Goal: Task Accomplishment & Management: Complete application form

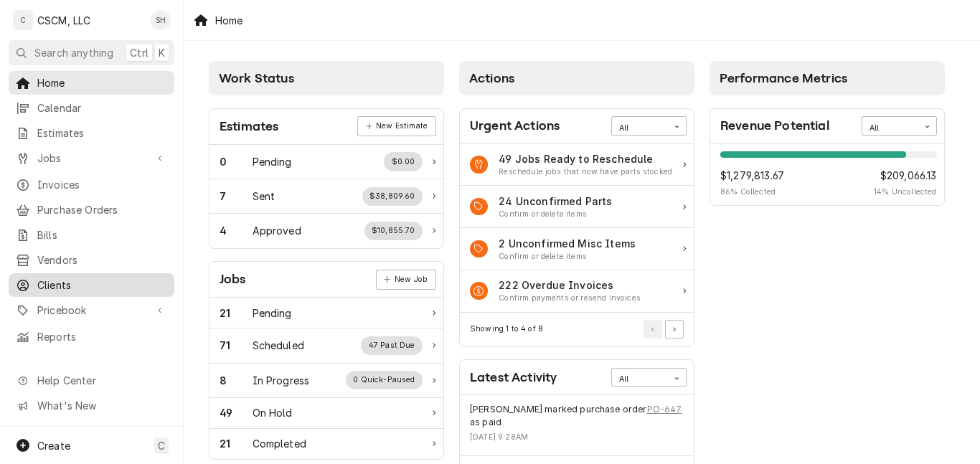
click at [88, 280] on span "Clients" at bounding box center [102, 285] width 130 height 15
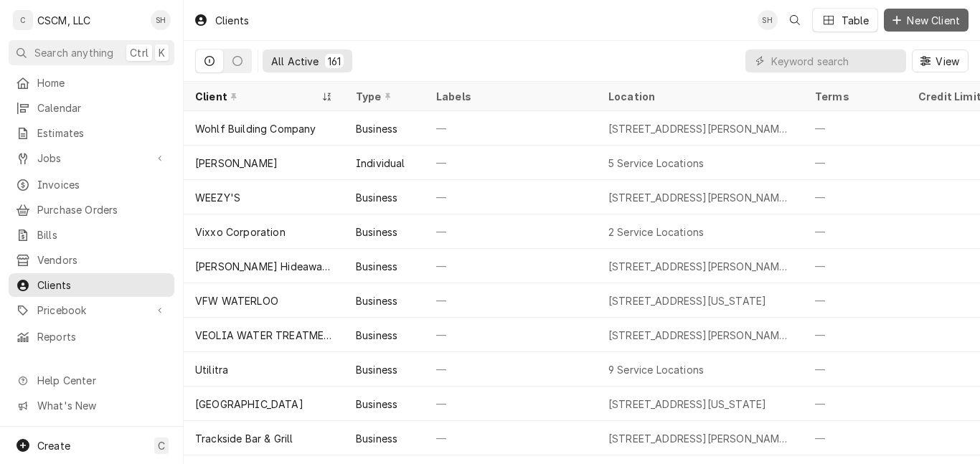
click at [925, 23] on span "New Client" at bounding box center [933, 20] width 59 height 15
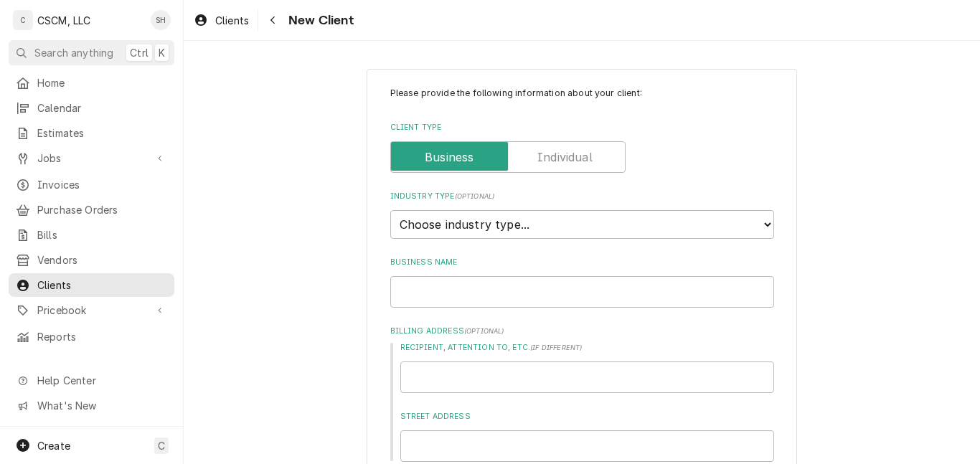
type textarea "x"
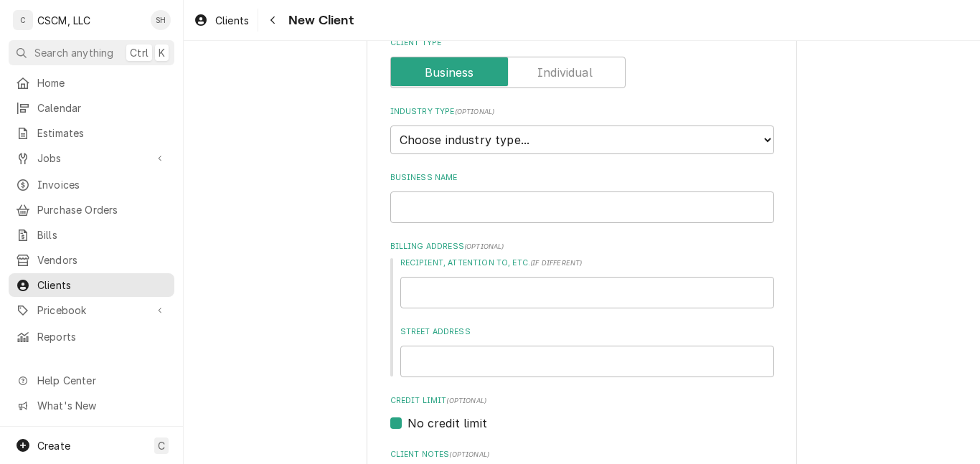
scroll to position [95, 0]
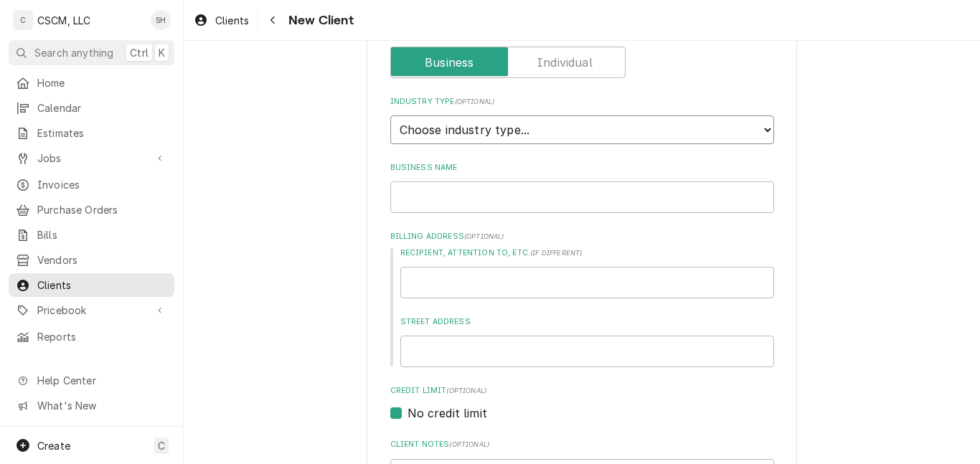
click at [563, 123] on select "Choose industry type... Residential Commercial Industrial Government" at bounding box center [582, 130] width 384 height 29
select select "2"
click at [390, 116] on select "Choose industry type... Residential Commercial Industrial Government" at bounding box center [582, 130] width 384 height 29
type textarea "x"
click at [529, 196] on input "Business Name" at bounding box center [582, 198] width 384 height 32
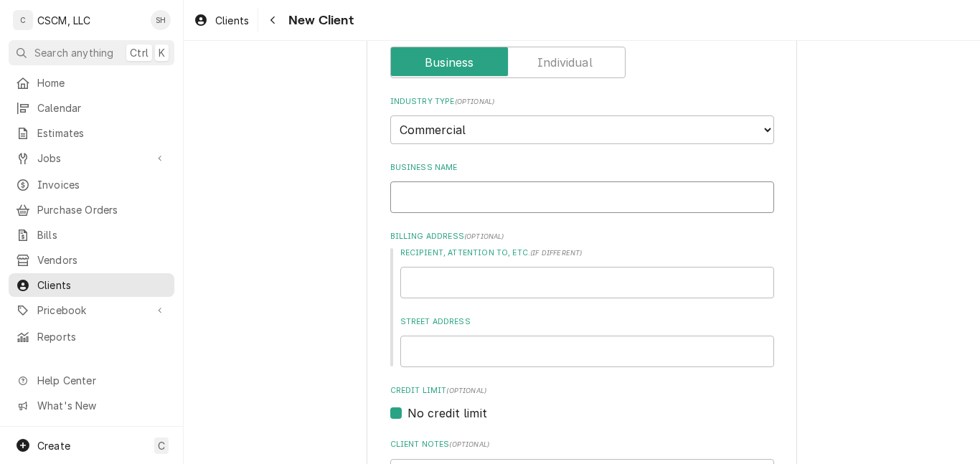
type input "J"
type textarea "x"
type input "Jo"
type textarea "x"
type input "Joe"
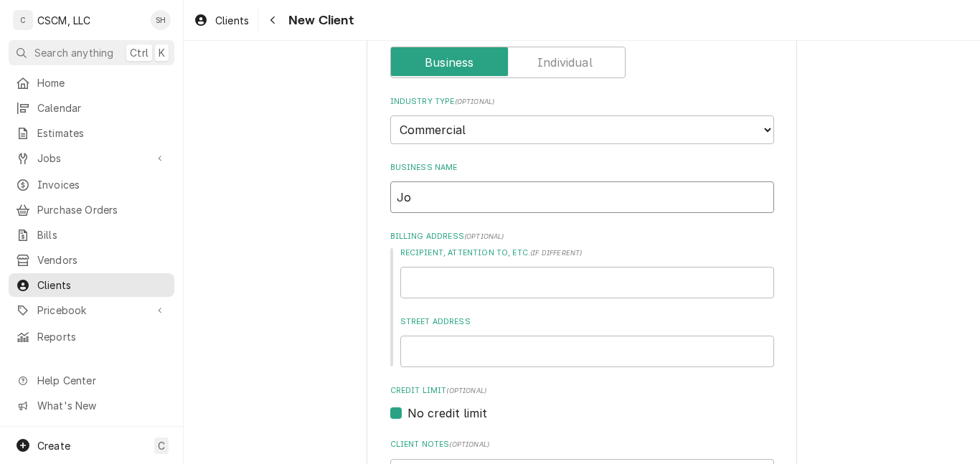
type textarea "x"
type input "Joe'"
type textarea "x"
type input "Joe's"
type textarea "x"
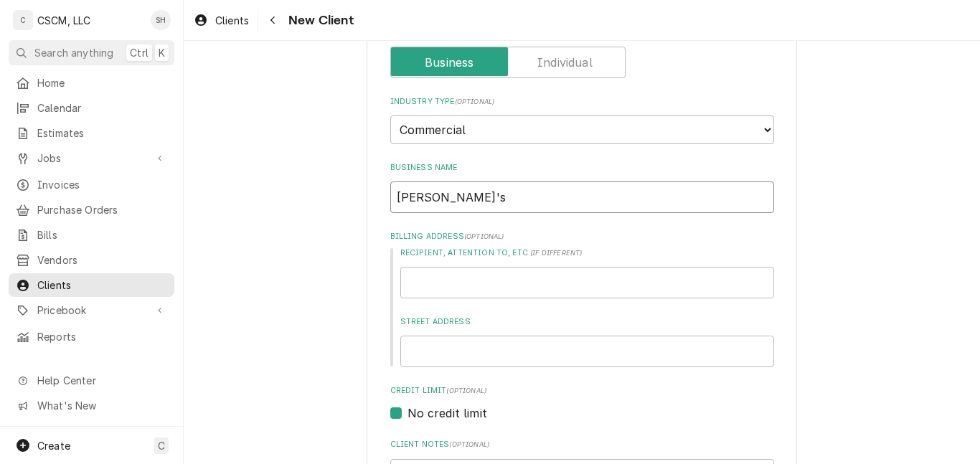
type input "Joe's"
type textarea "x"
type input "Joe's P"
type textarea "x"
type input "Joe's Pi"
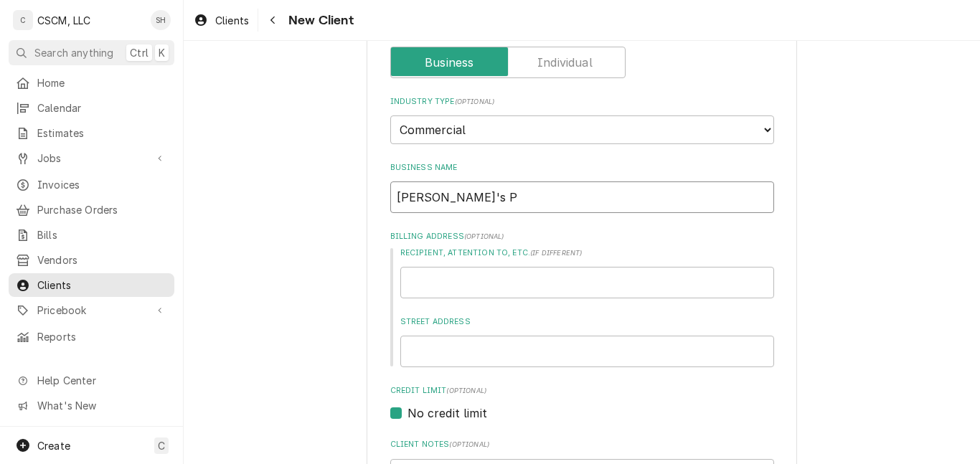
type textarea "x"
type input "Joe's Piz"
type textarea "x"
type input "Joe's Pizz"
type textarea "x"
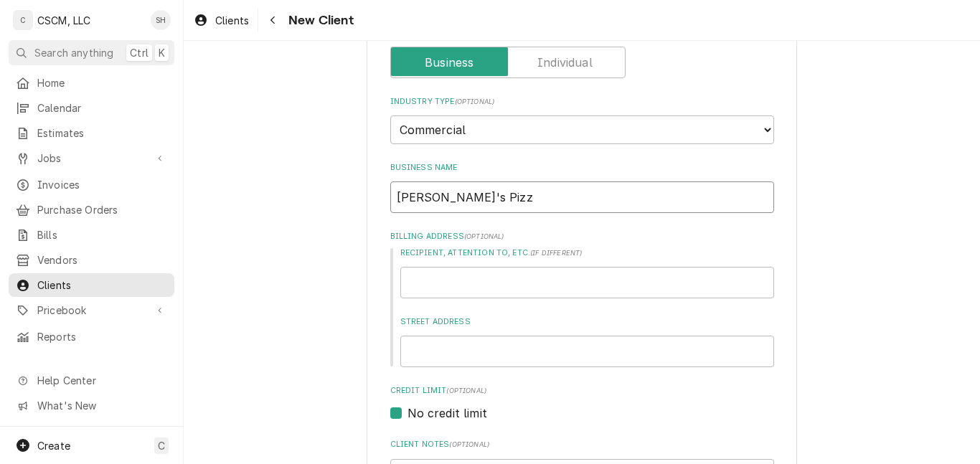
type input "Joe's Pizza"
type textarea "x"
type input "Joe's Pizza"
type textarea "x"
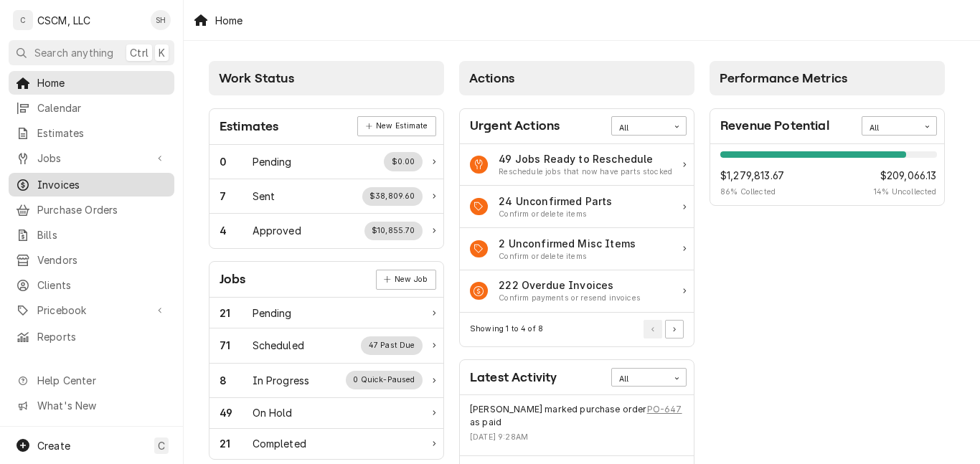
click at [105, 184] on span "Invoices" at bounding box center [102, 184] width 130 height 15
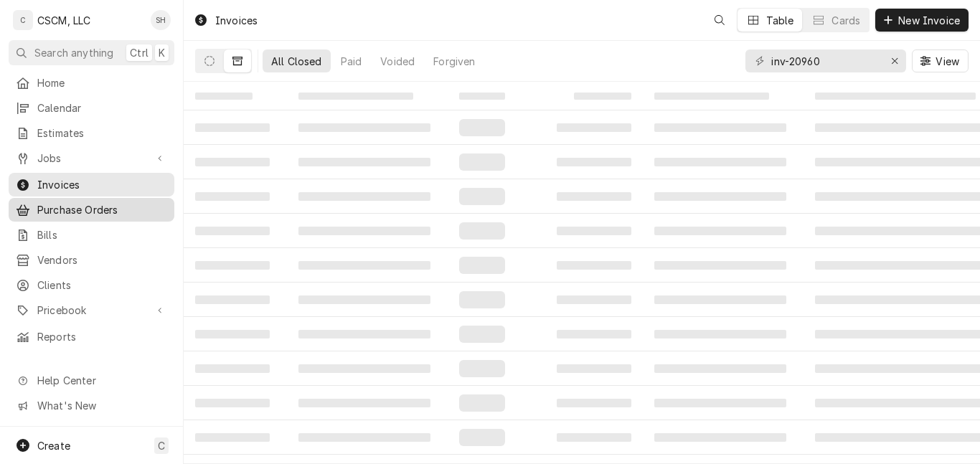
click at [97, 202] on span "Purchase Orders" at bounding box center [102, 209] width 130 height 15
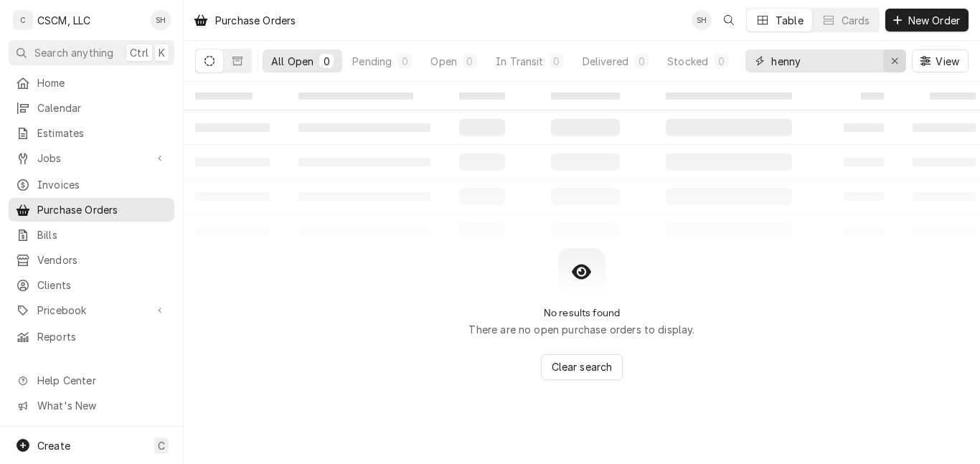
click at [888, 61] on div "Erase input" at bounding box center [895, 61] width 14 height 14
type input "721"
click at [240, 55] on button "Dynamic Content Wrapper" at bounding box center [237, 61] width 27 height 23
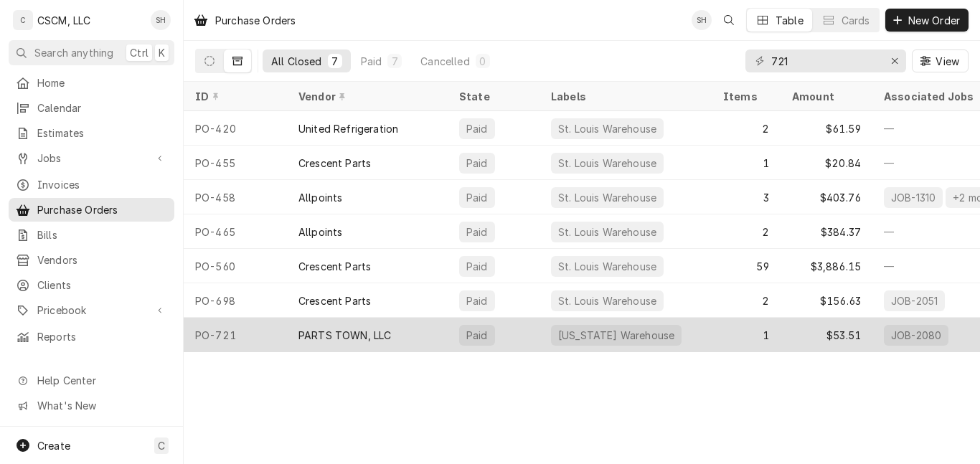
click at [408, 331] on div "PARTS TOWN, LLC" at bounding box center [367, 335] width 161 height 34
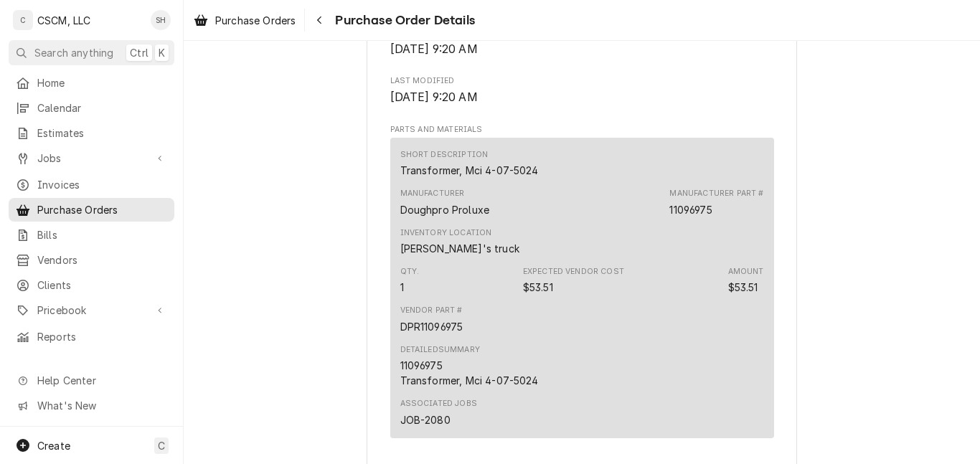
scroll to position [1035, 0]
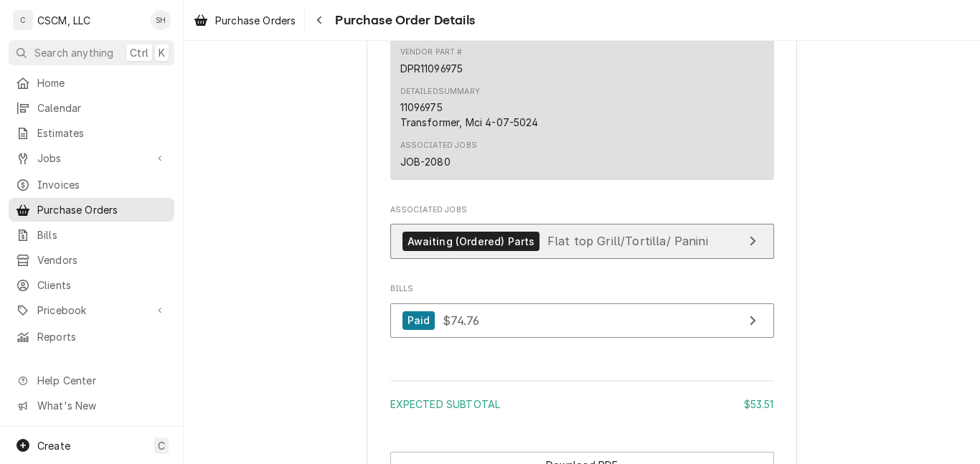
click at [557, 248] on span "Flat top Grill/Tortilla/ Panini" at bounding box center [627, 241] width 161 height 14
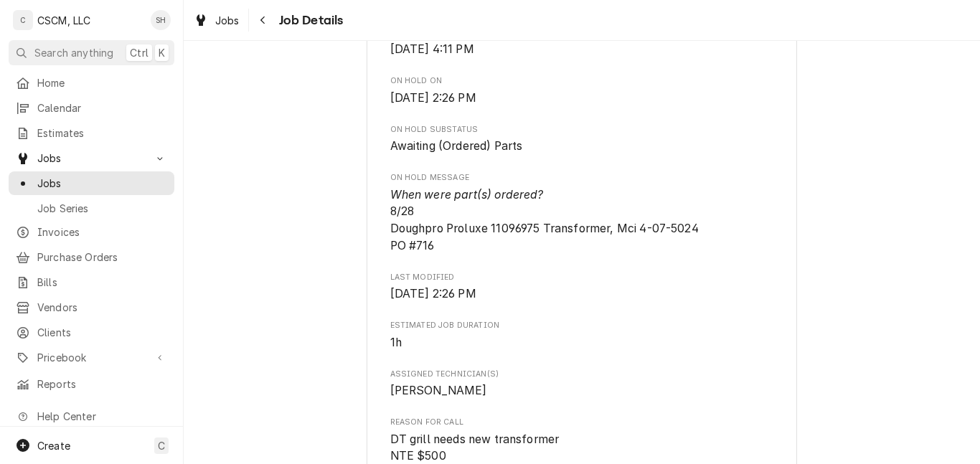
scroll to position [543, 0]
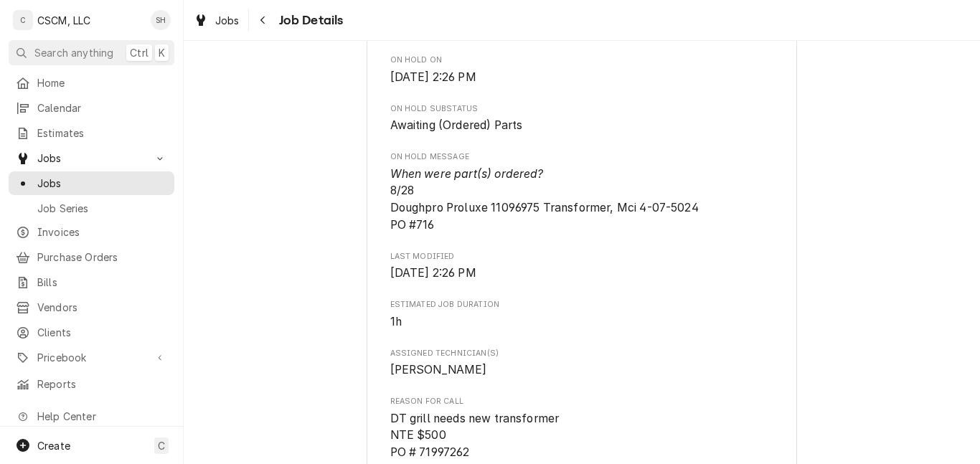
click at [446, 234] on span "When were part(s) ordered? 8/28 Doughpro Proluxe 11096975 Transformer, Mci 4-07…" at bounding box center [582, 200] width 384 height 68
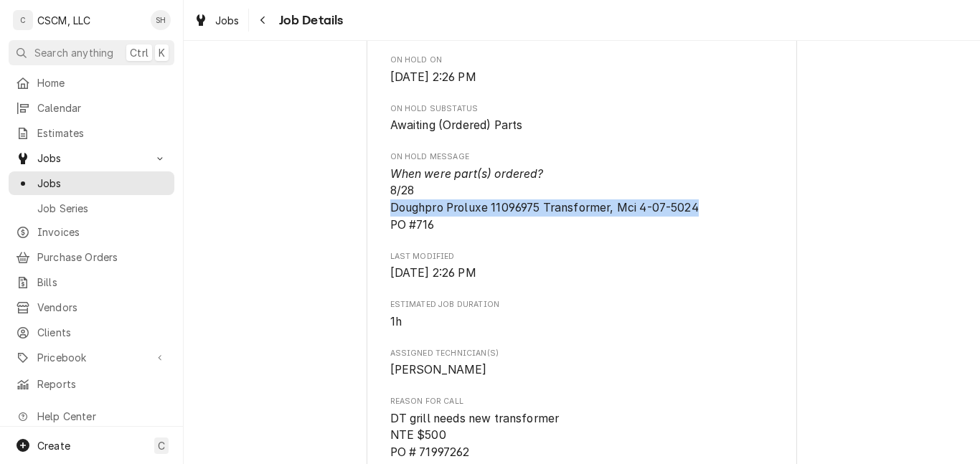
drag, startPoint x: 706, startPoint y: 232, endPoint x: 386, endPoint y: 239, distance: 320.1
click at [386, 239] on div "KBP Foods Woodmen Taco Bell # 38824 / 7857 Woodmen Center Heights, Colorado Spr…" at bounding box center [582, 408] width 431 height 1719
copy span "Doughpro Proluxe 11096975 Transformer, Mci 4-07-5024"
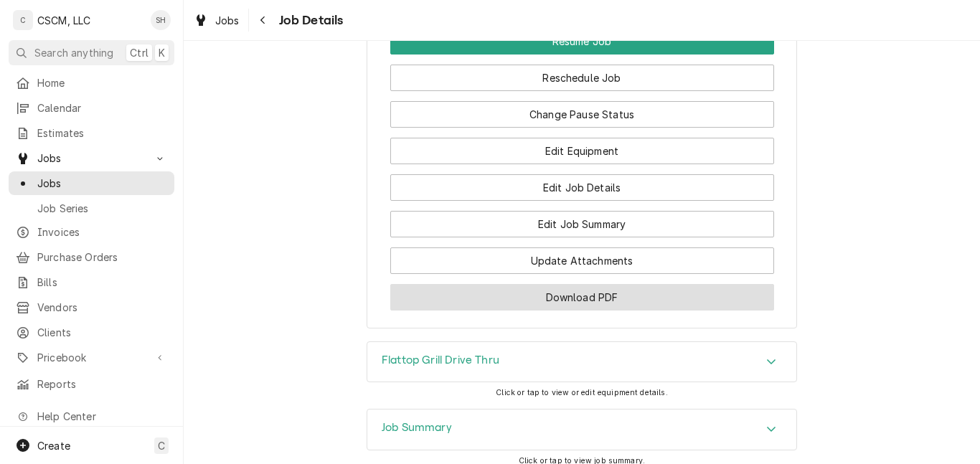
scroll to position [1480, 0]
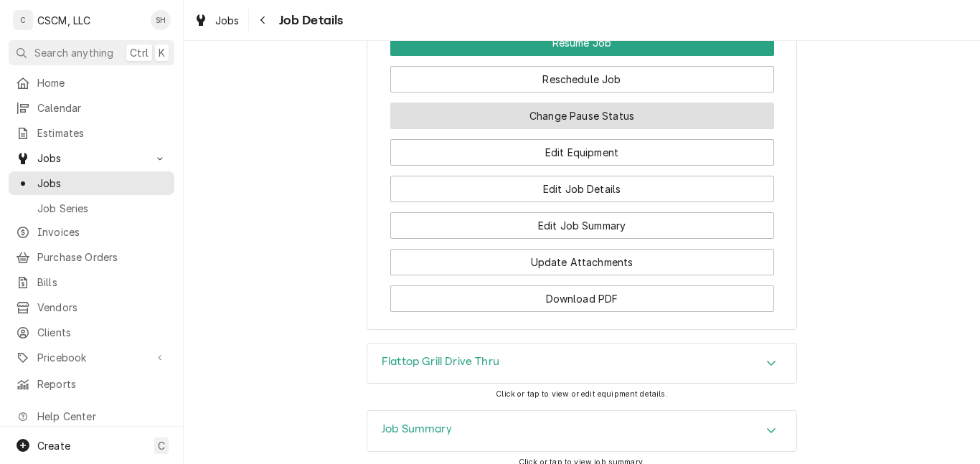
click at [565, 129] on button "Change Pause Status" at bounding box center [582, 116] width 384 height 27
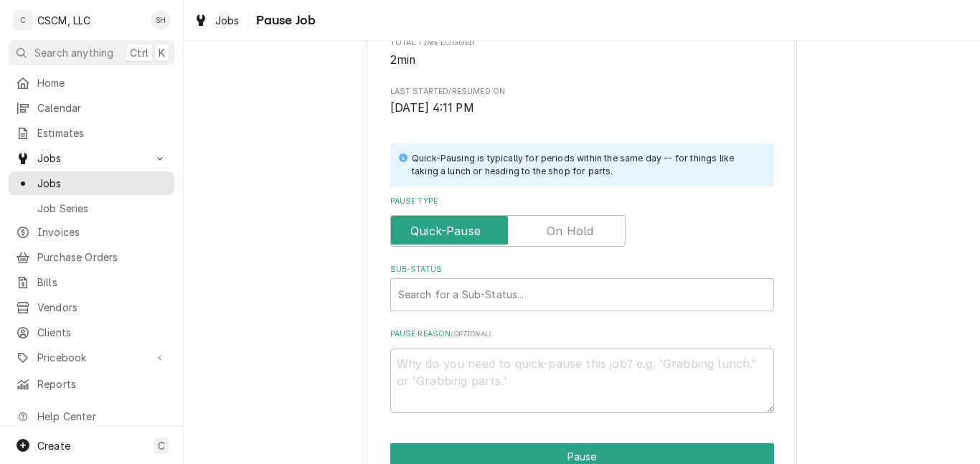
scroll to position [278, 0]
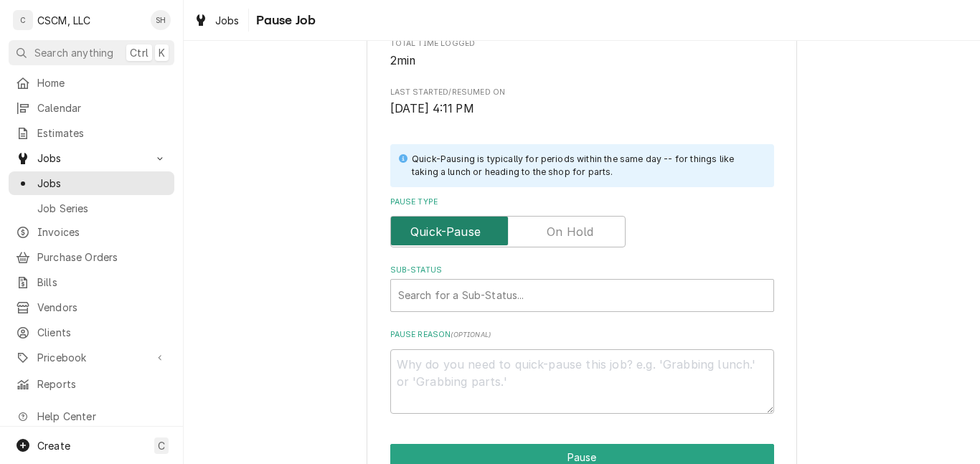
click at [558, 217] on input "Pause Type" at bounding box center [508, 232] width 222 height 32
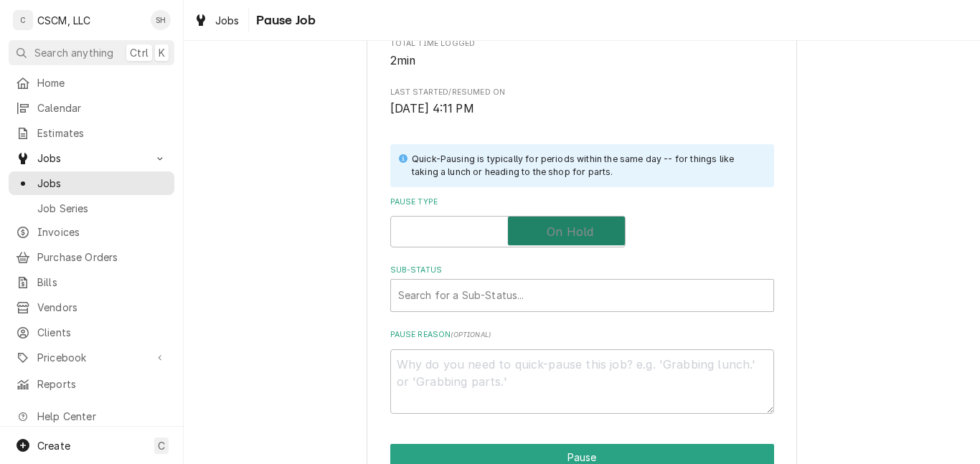
checkbox input "true"
click at [504, 295] on div "Sub-Status" at bounding box center [582, 296] width 368 height 26
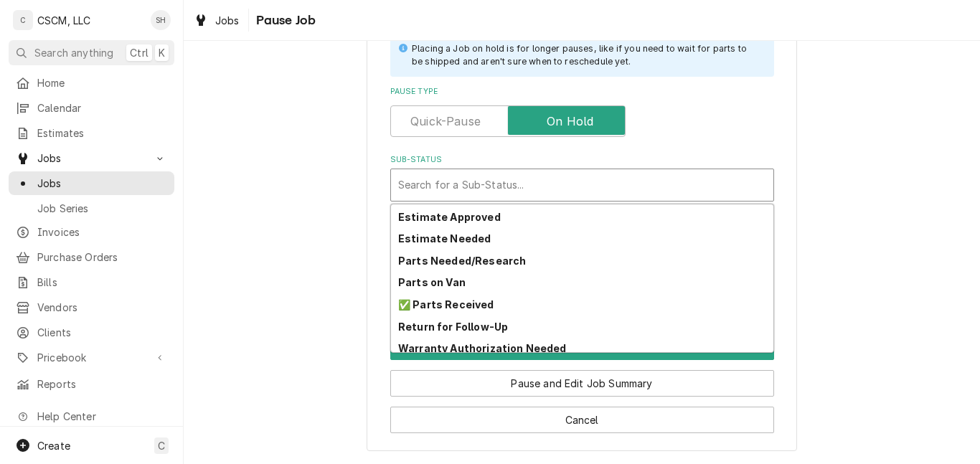
scroll to position [165, 0]
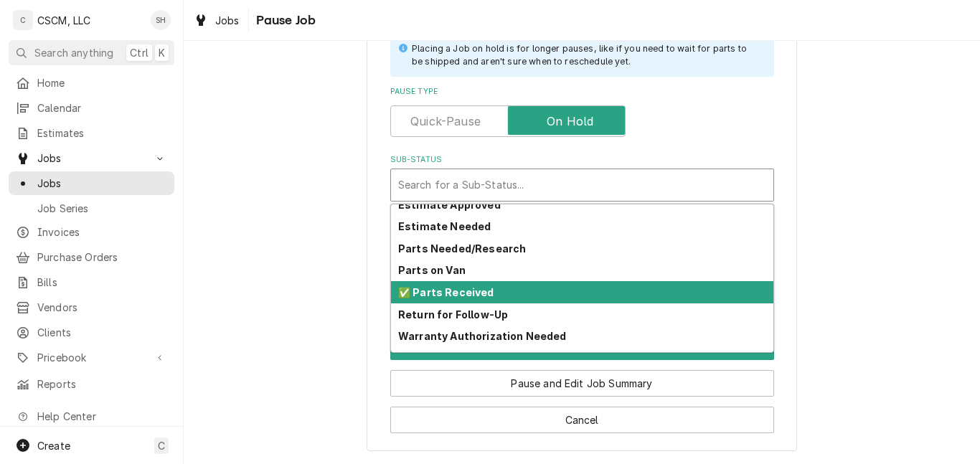
click at [504, 297] on div "✅ Parts Received" at bounding box center [582, 292] width 382 height 22
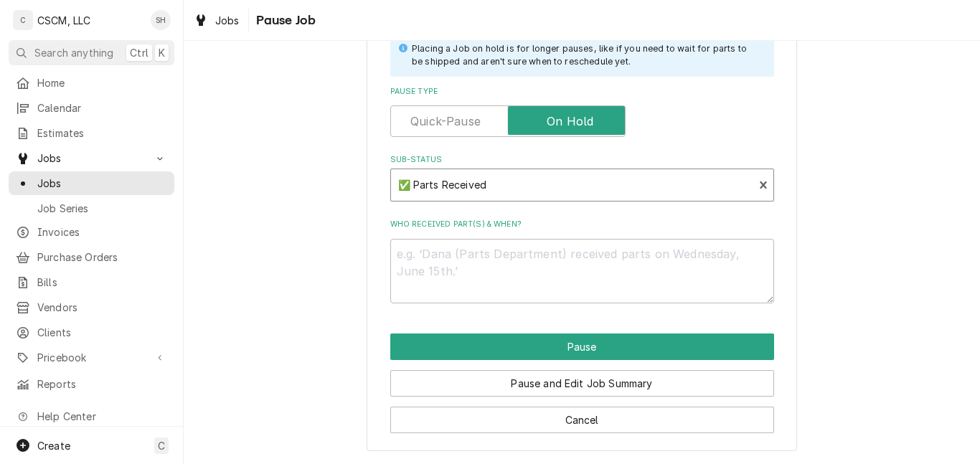
click at [516, 235] on div "Who received part(s) & when?" at bounding box center [582, 261] width 384 height 84
click at [514, 239] on textarea "Who received part(s) & when?" at bounding box center [582, 271] width 384 height 65
type textarea "x"
type textarea "9"
type textarea "x"
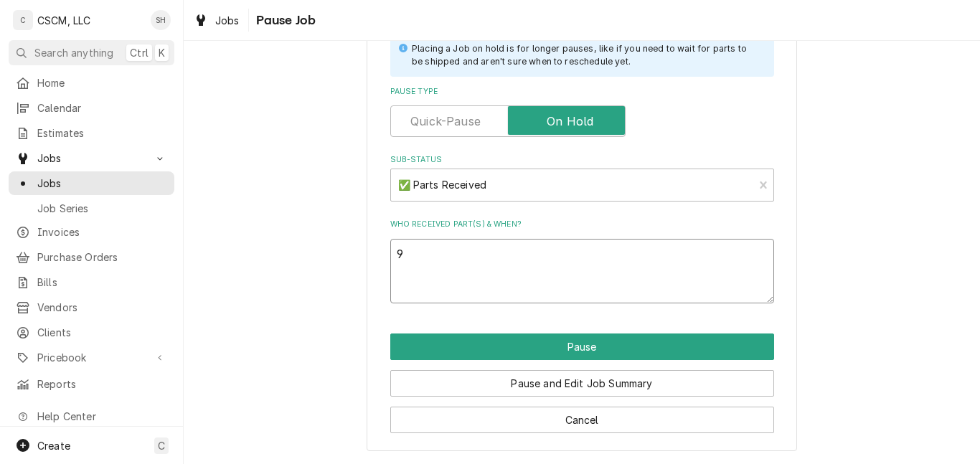
type textarea "9/"
type textarea "x"
type textarea "9/2"
type textarea "x"
type textarea "9/2"
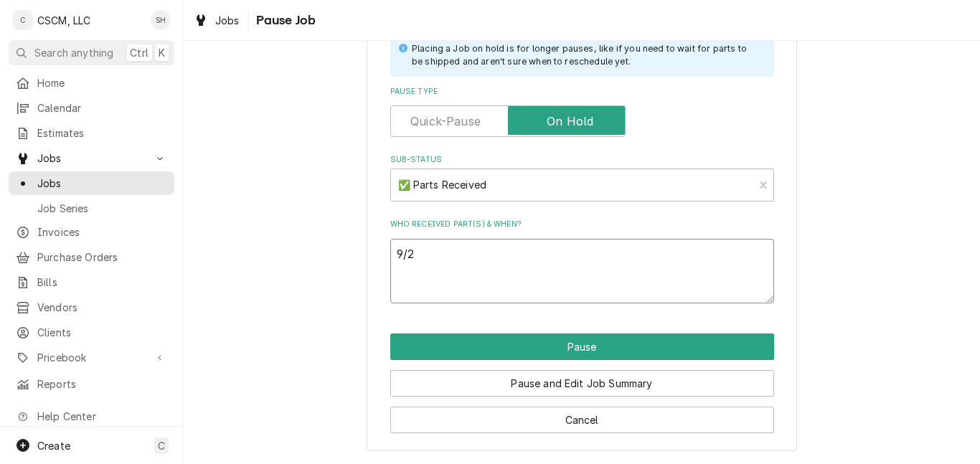
type textarea "x"
type textarea "9/2 S"
type textarea "x"
type textarea "9/2 SH"
type textarea "x"
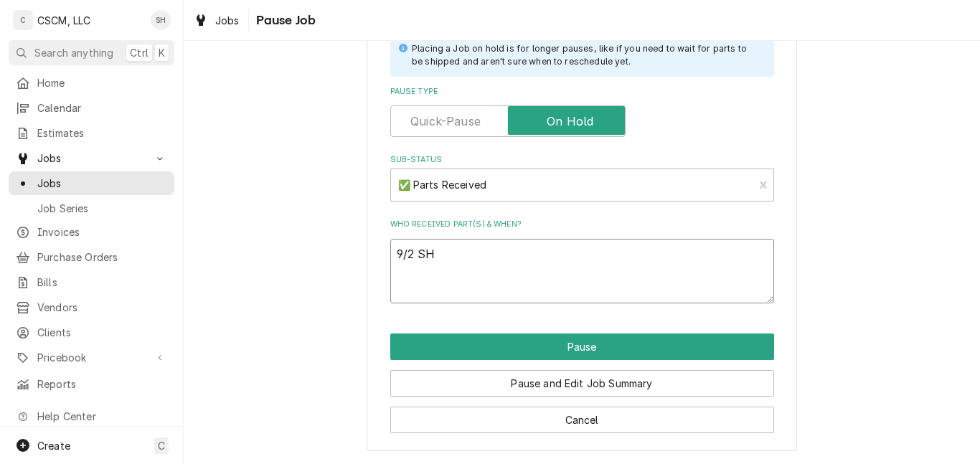
paste textarea "Doughpro Proluxe 11096975 Transformer, Mci 4-07-5024"
type textarea "9/2 SH Doughpro Proluxe 11096975 Transformer, Mci 4-07-5024"
type textarea "x"
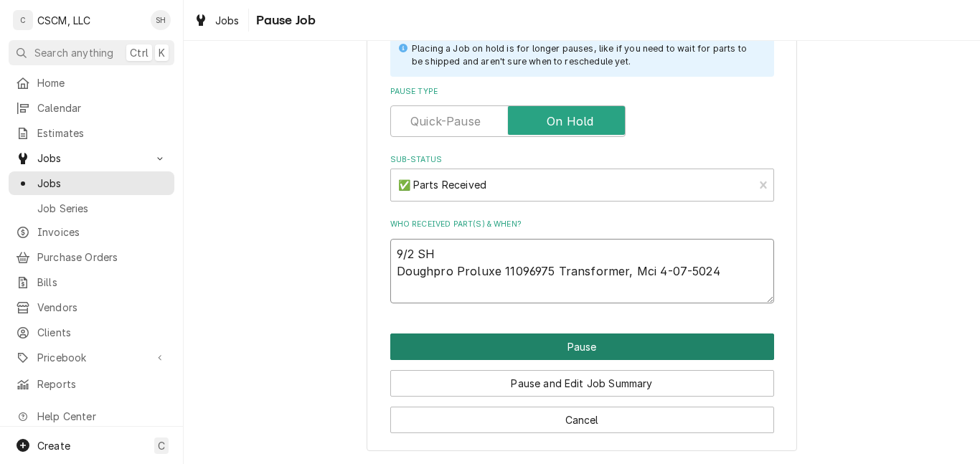
type textarea "9/2 SH Doughpro Proluxe 11096975 Transformer, Mci 4-07-5024"
click at [696, 349] on button "Pause" at bounding box center [582, 347] width 384 height 27
type textarea "x"
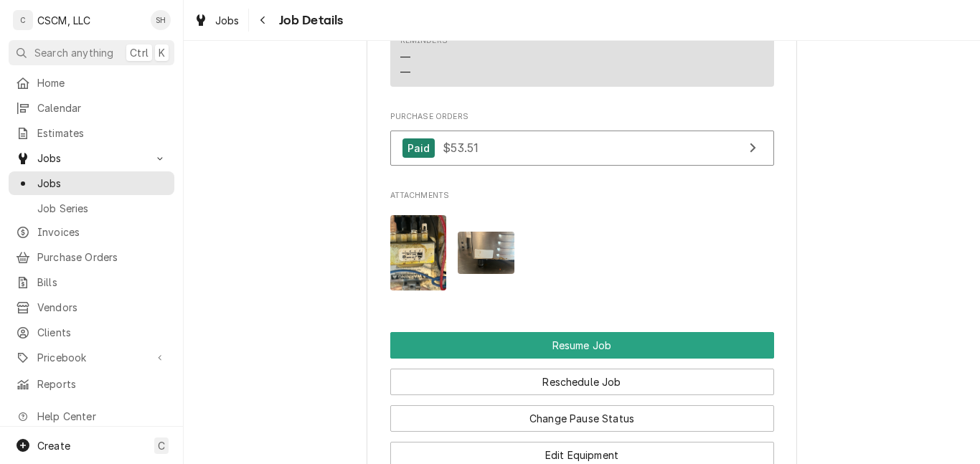
scroll to position [1643, 0]
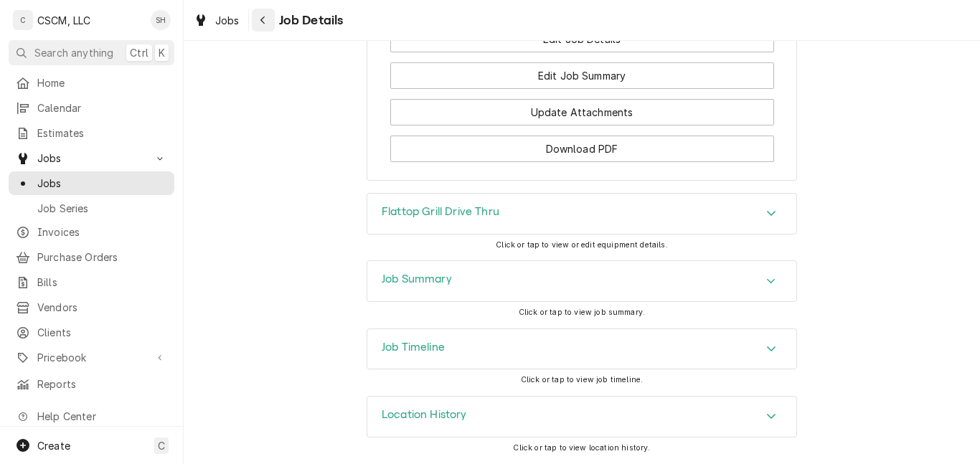
click at [265, 22] on icon "Navigate back" at bounding box center [263, 20] width 6 height 10
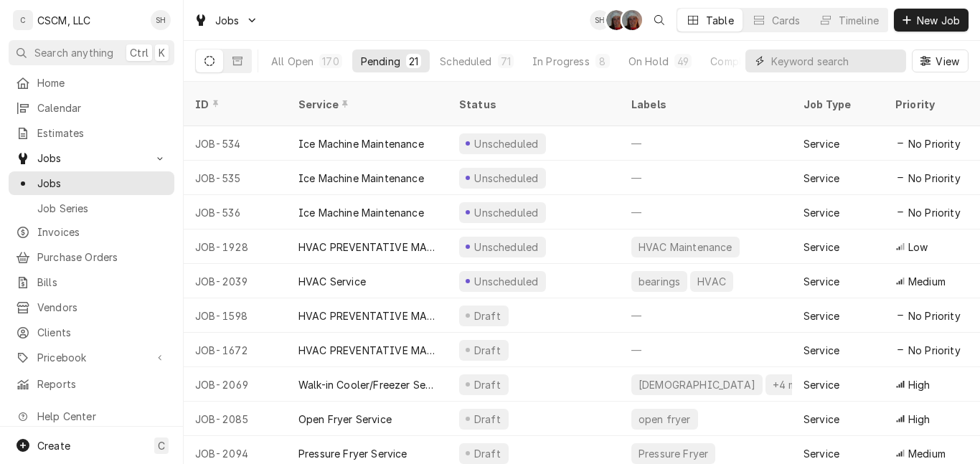
click at [797, 60] on input "Dynamic Content Wrapper" at bounding box center [835, 61] width 128 height 23
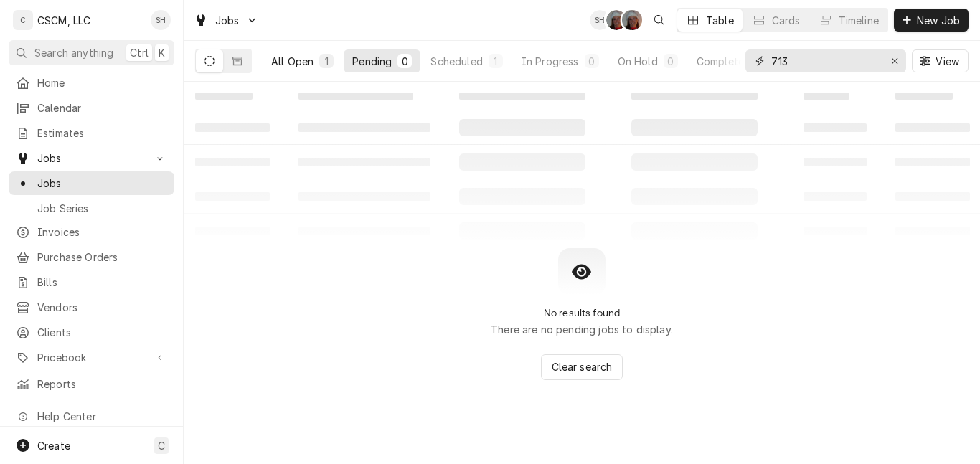
type input "713"
click at [295, 65] on div "All Open" at bounding box center [292, 61] width 42 height 15
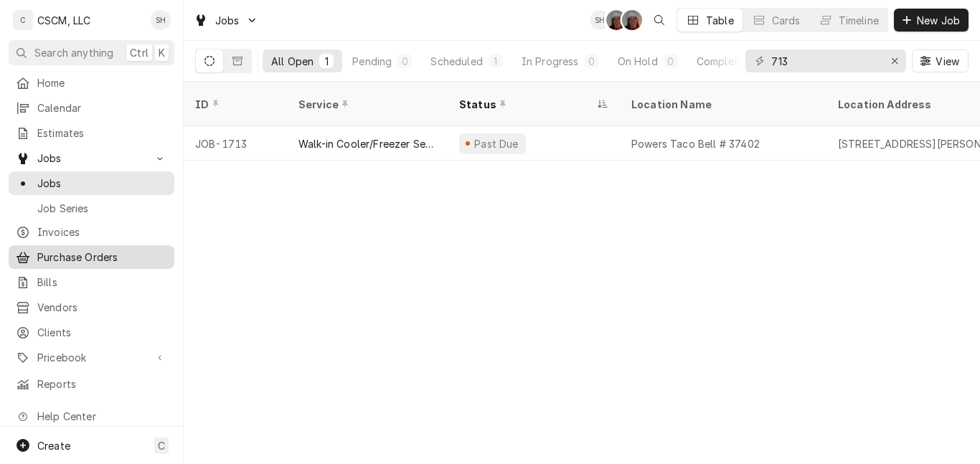
click at [123, 254] on span "Purchase Orders" at bounding box center [102, 257] width 130 height 15
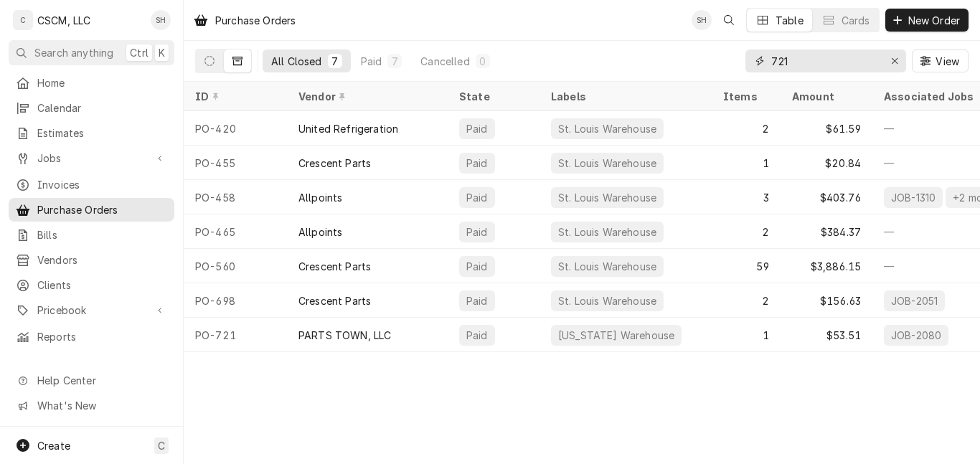
click at [804, 72] on input "721" at bounding box center [825, 61] width 108 height 23
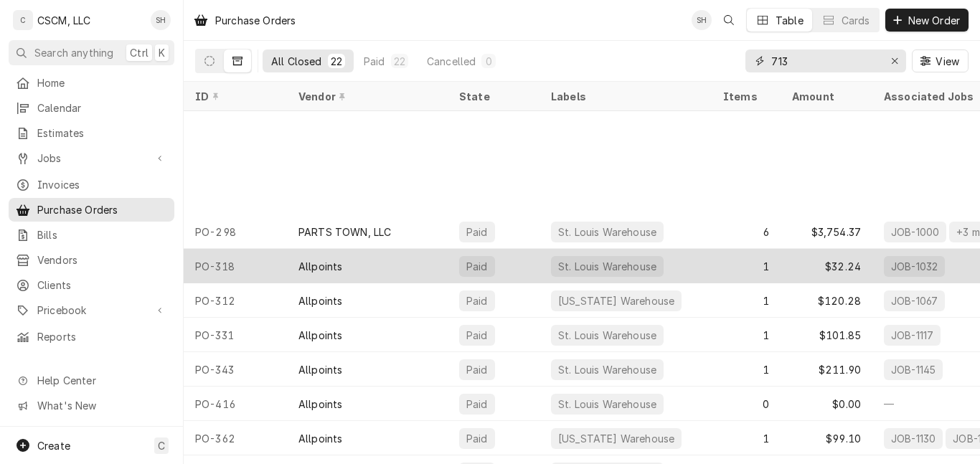
scroll to position [160, 0]
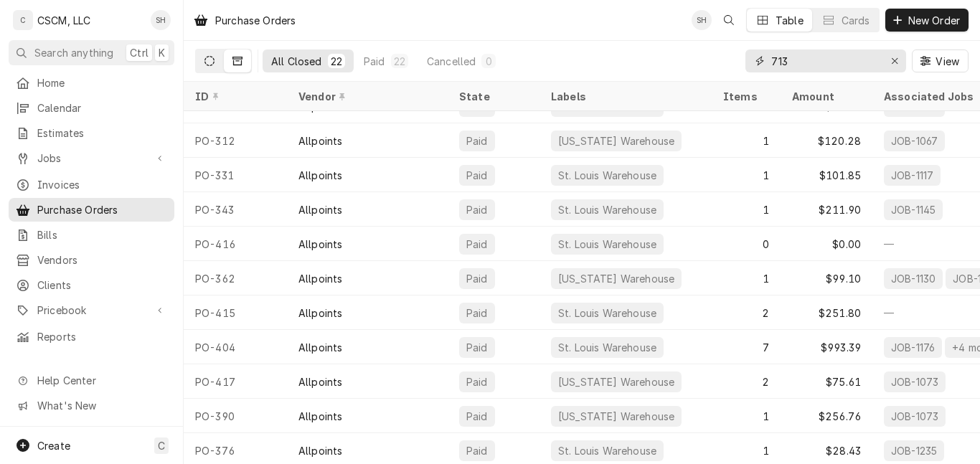
type input "713"
click at [212, 67] on button "Dynamic Content Wrapper" at bounding box center [209, 61] width 27 height 23
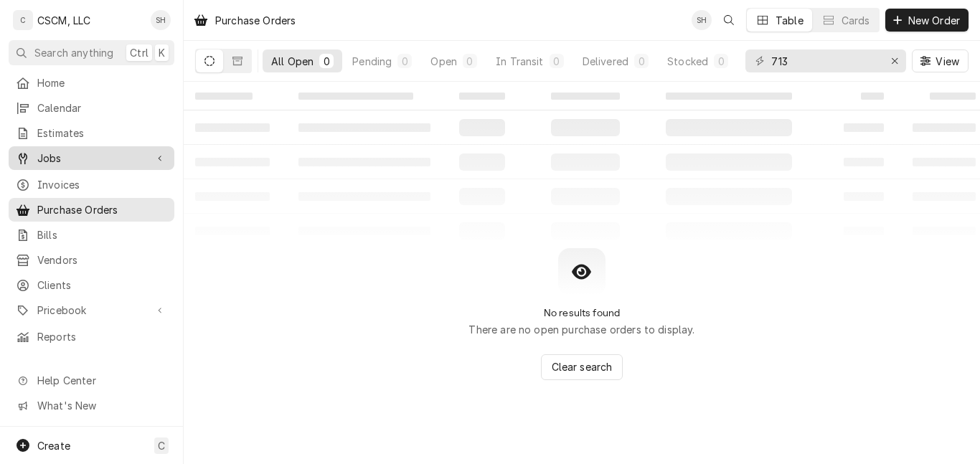
click at [45, 151] on span "Jobs" at bounding box center [91, 158] width 108 height 15
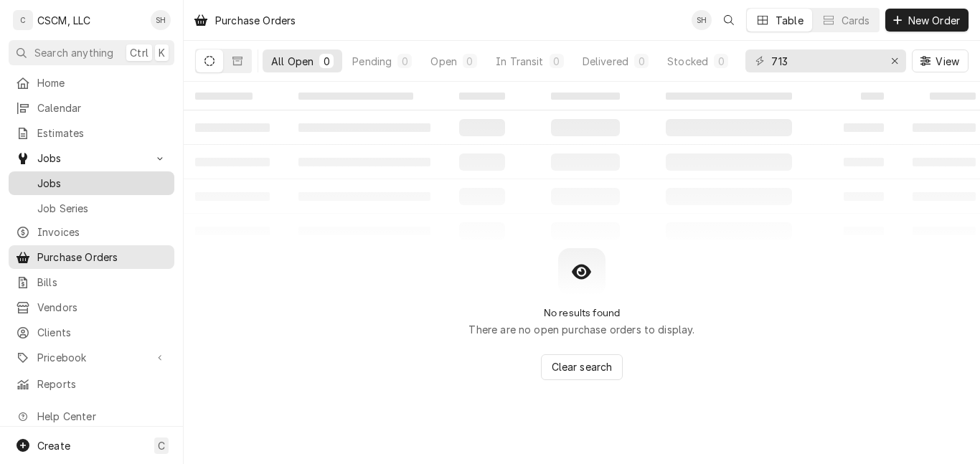
click at [55, 176] on span "Jobs" at bounding box center [102, 183] width 130 height 15
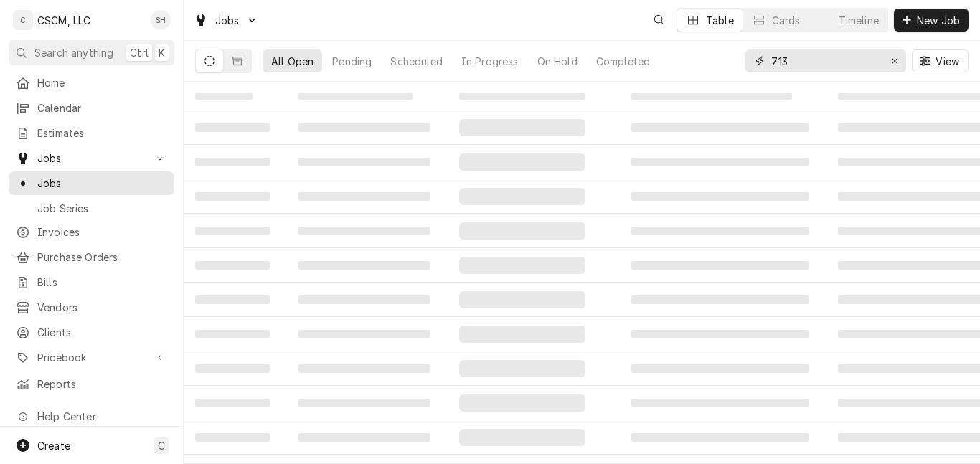
click at [806, 56] on input "713" at bounding box center [825, 61] width 108 height 23
type input "7"
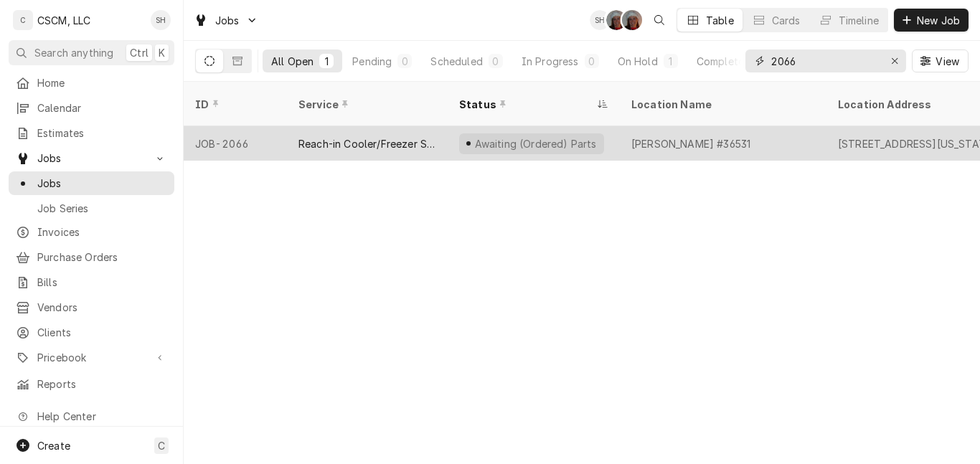
type input "2066"
click at [696, 136] on div "Quincy Taco Bell #36531" at bounding box center [690, 143] width 119 height 15
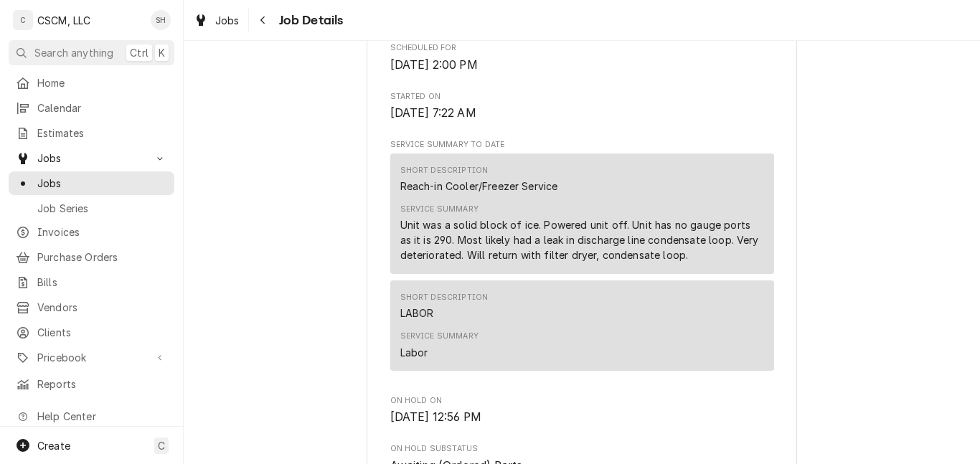
scroll to position [608, 0]
click at [93, 326] on span "Clients" at bounding box center [102, 332] width 130 height 15
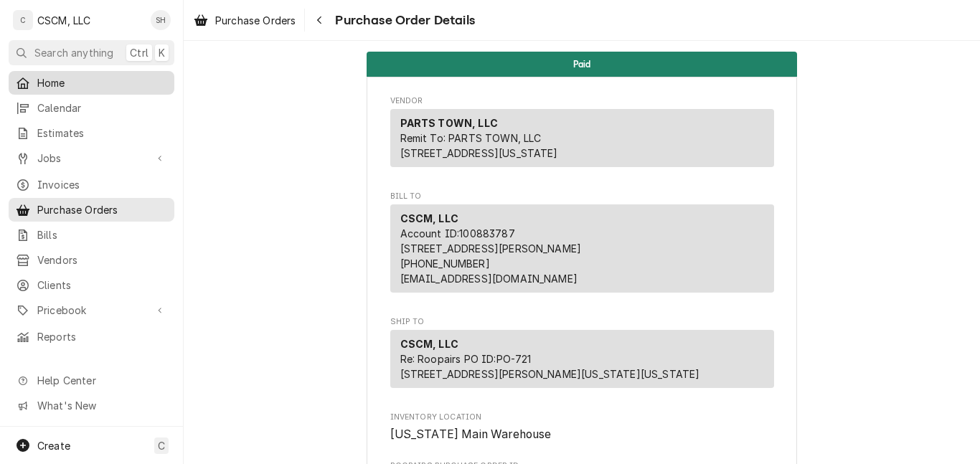
click at [62, 89] on link "Home" at bounding box center [92, 83] width 166 height 24
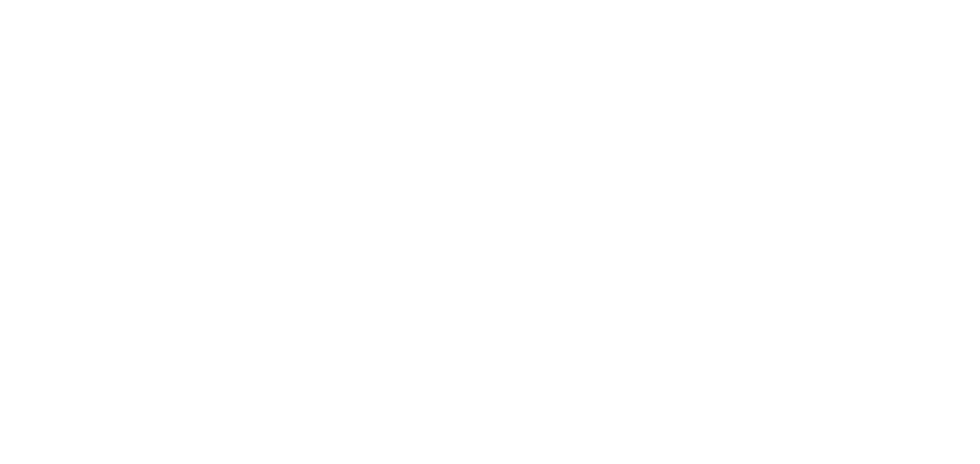
click at [62, 89] on div "Dynamic Content Wrapper" at bounding box center [490, 232] width 980 height 464
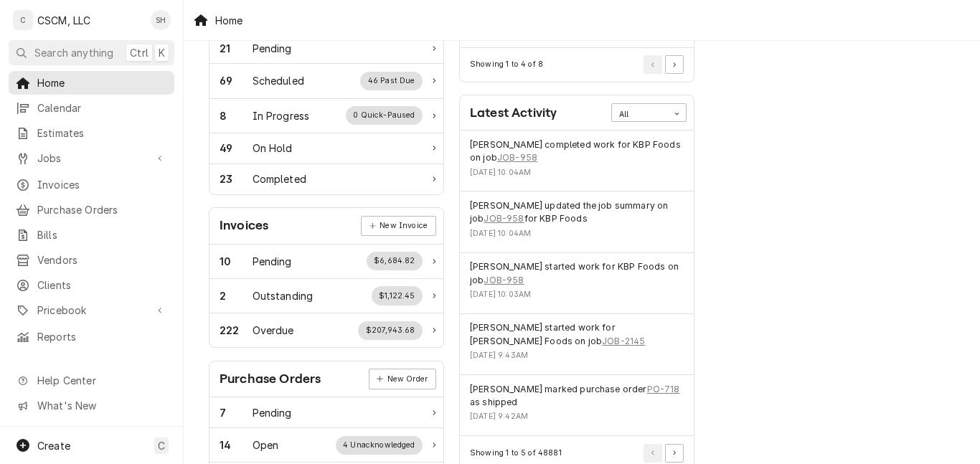
scroll to position [265, 0]
click at [512, 158] on link "JOB-958" at bounding box center [517, 157] width 40 height 13
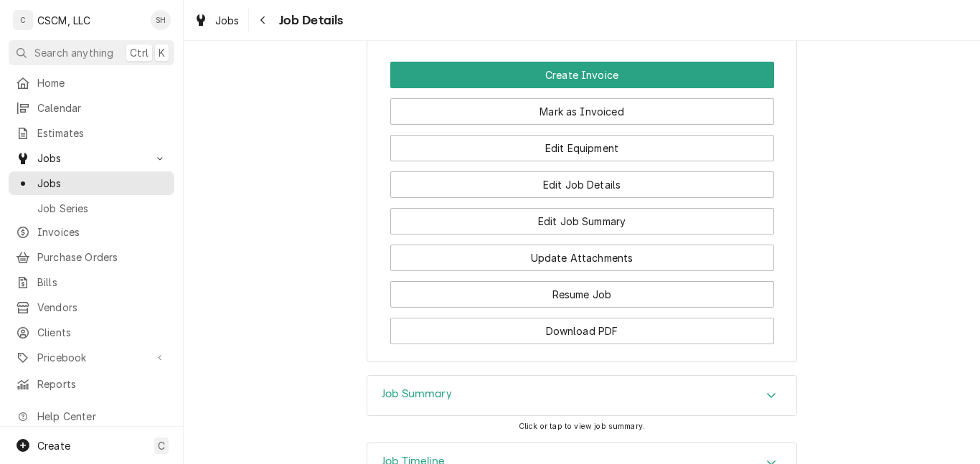
scroll to position [1569, 0]
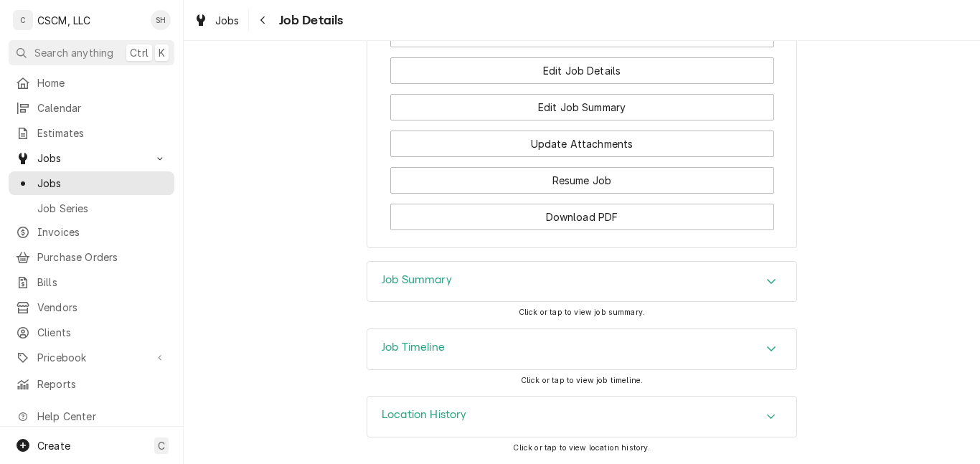
click at [756, 344] on div "Job Timeline" at bounding box center [581, 349] width 429 height 40
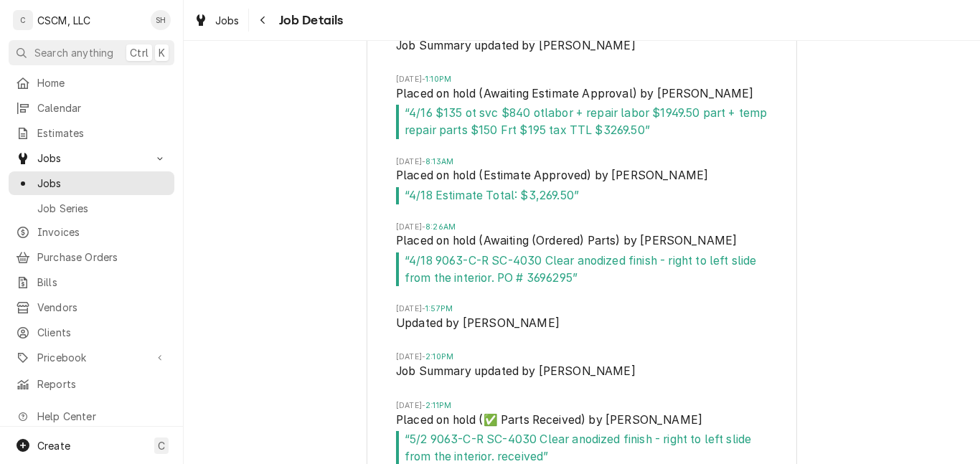
scroll to position [2820, 0]
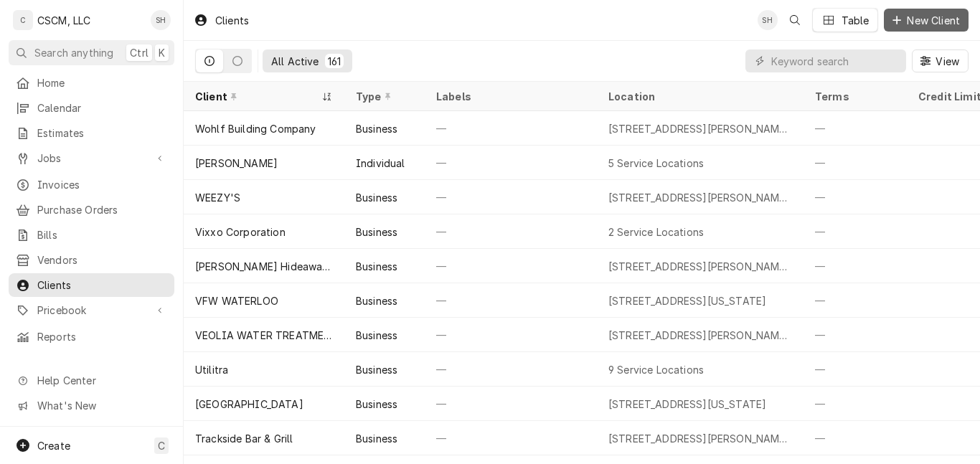
click at [909, 24] on span "New Client" at bounding box center [933, 20] width 59 height 15
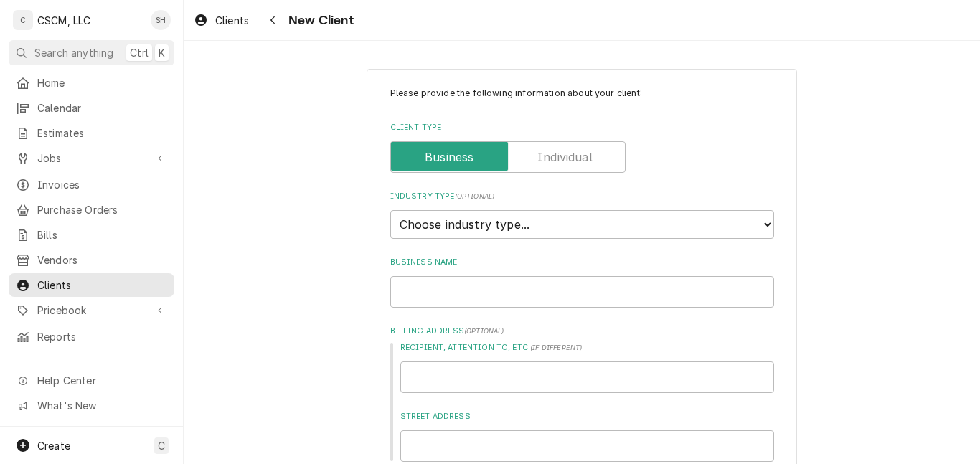
type textarea "x"
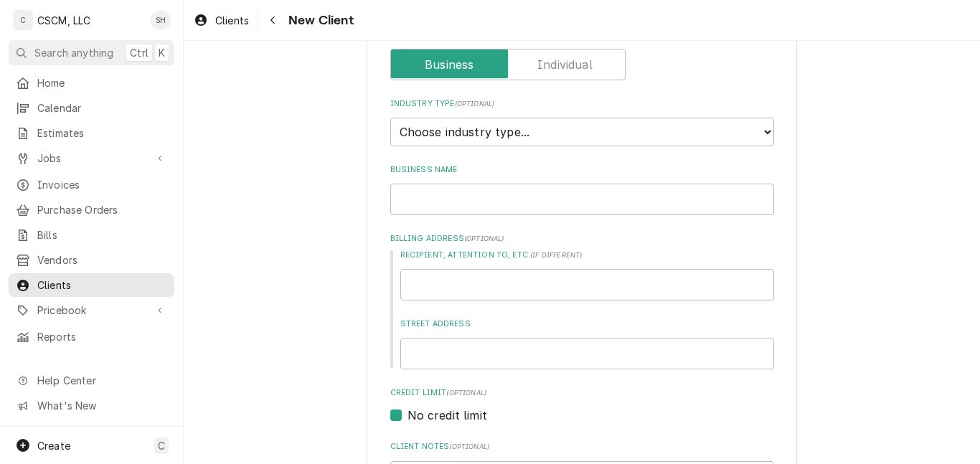
scroll to position [103, 0]
